Goal: Navigation & Orientation: Find specific page/section

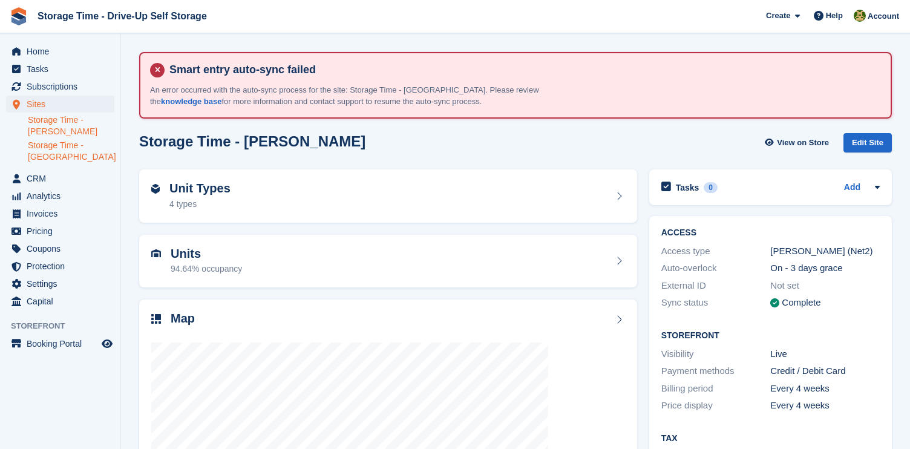
click at [71, 148] on link "Storage Time - [GEOGRAPHIC_DATA]" at bounding box center [71, 151] width 87 height 23
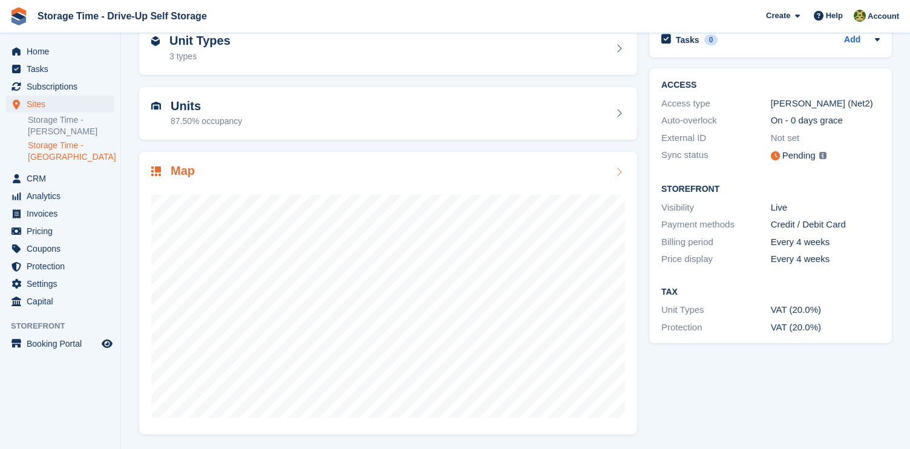
click at [521, 185] on div at bounding box center [388, 301] width 474 height 242
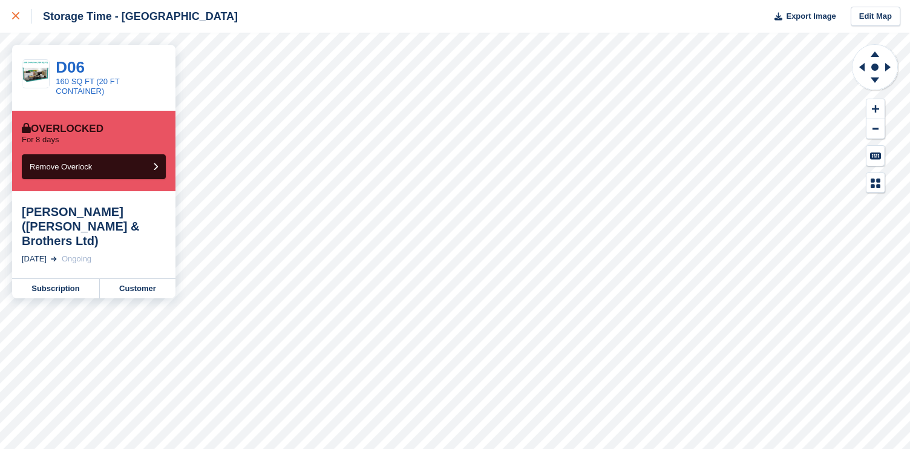
click at [14, 29] on link at bounding box center [16, 16] width 32 height 33
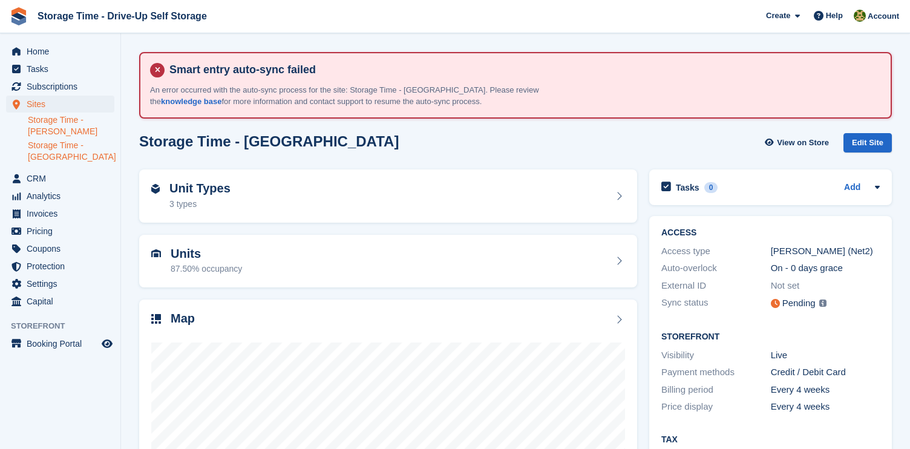
click at [64, 128] on link "Storage Time - [PERSON_NAME]" at bounding box center [71, 125] width 87 height 23
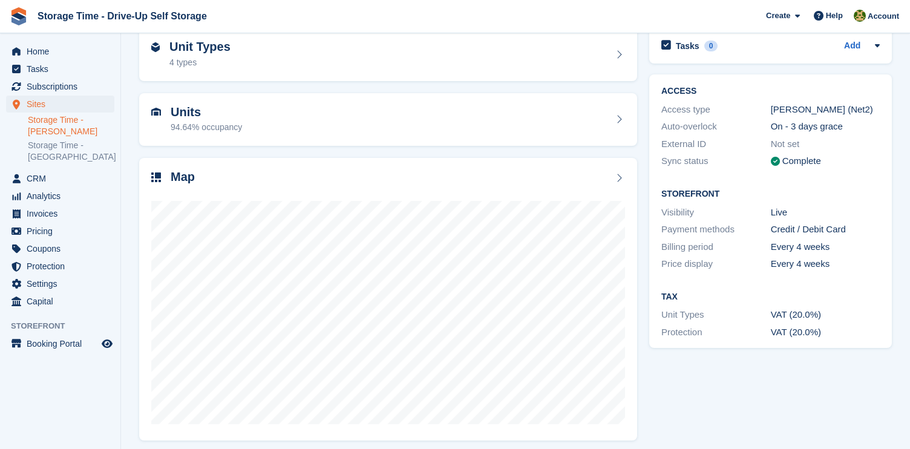
scroll to position [148, 0]
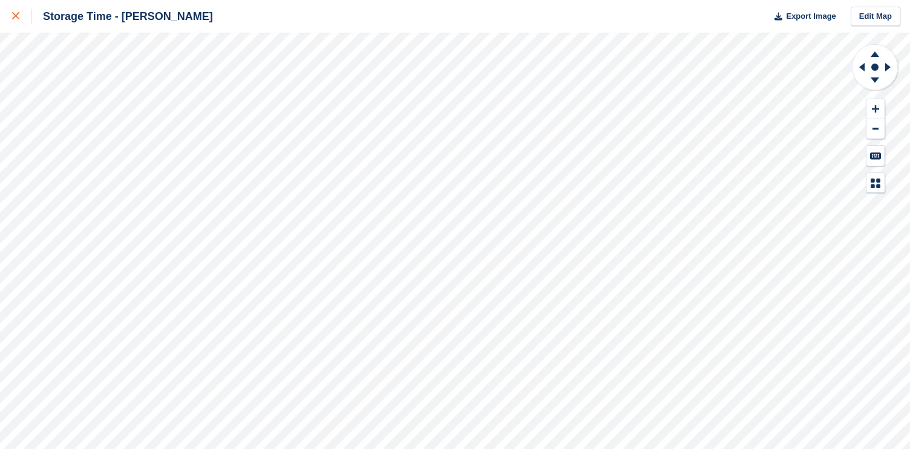
click at [12, 17] on icon at bounding box center [15, 15] width 7 height 7
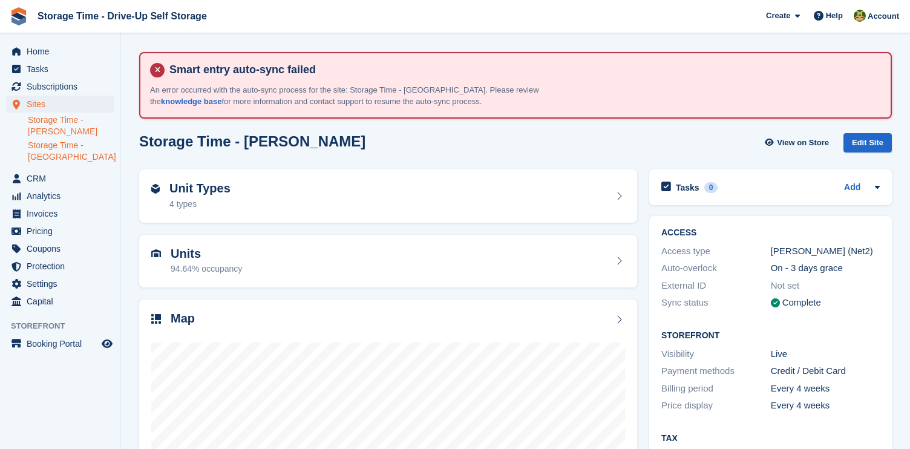
click at [50, 156] on link "Storage Time - [GEOGRAPHIC_DATA]" at bounding box center [71, 151] width 87 height 23
click at [279, 315] on div "Map" at bounding box center [388, 320] width 474 height 16
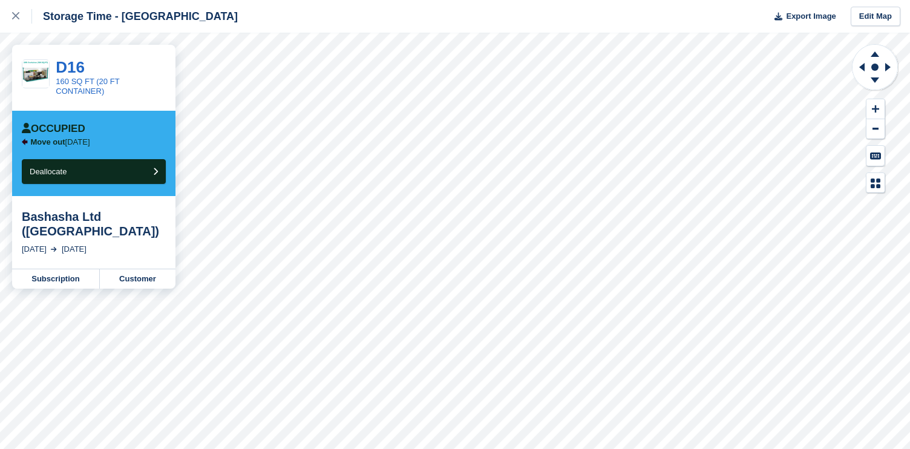
drag, startPoint x: 91, startPoint y: 244, endPoint x: 132, endPoint y: 249, distance: 40.8
click at [87, 249] on div "[DATE]" at bounding box center [74, 249] width 25 height 12
